Goal: Book appointment/travel/reservation

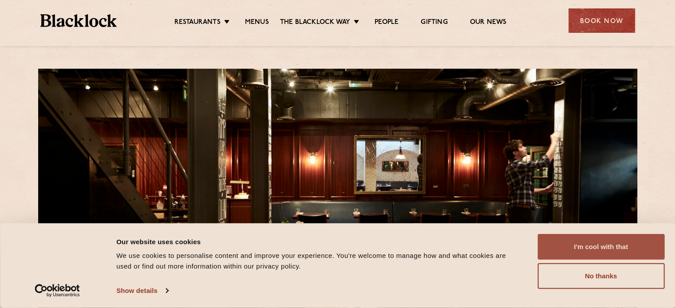
click at [604, 245] on button "I'm cool with that" at bounding box center [601, 247] width 127 height 26
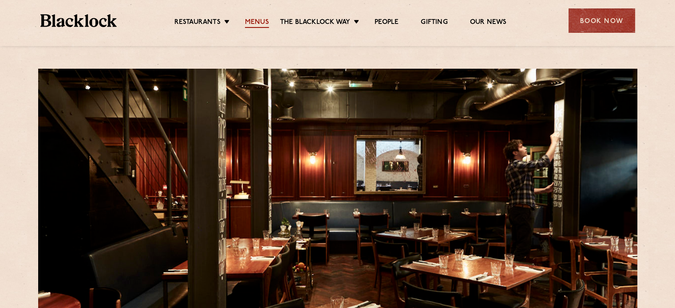
click at [253, 26] on link "Menus" at bounding box center [257, 23] width 24 height 10
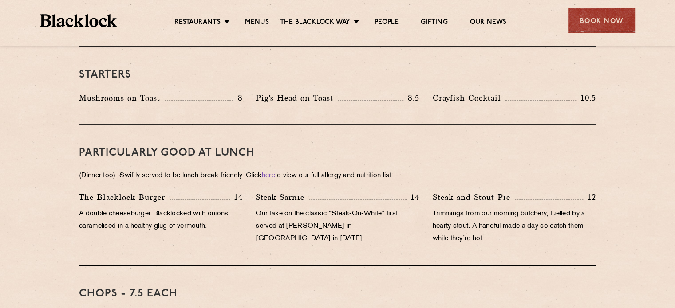
scroll to position [488, 0]
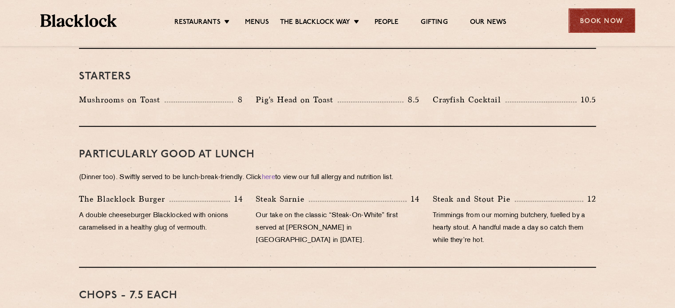
click at [588, 24] on div "Book Now" at bounding box center [602, 20] width 67 height 24
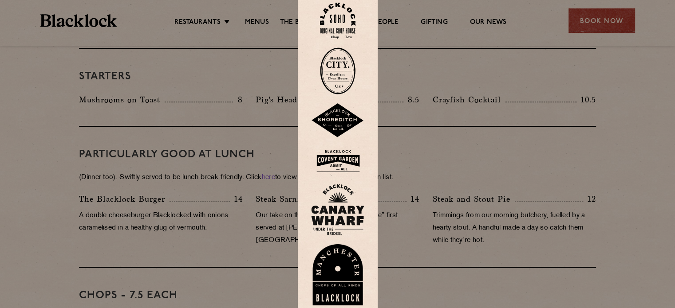
click at [355, 21] on img at bounding box center [338, 21] width 36 height 36
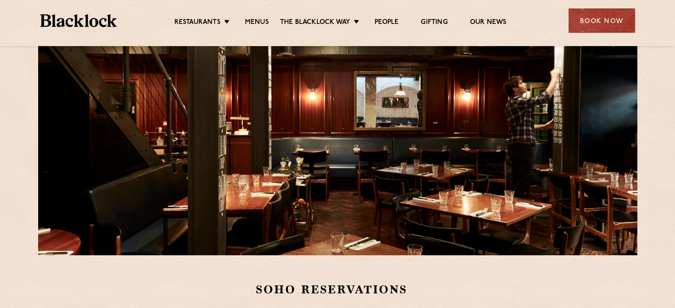
scroll to position [178, 0]
